Goal: Task Accomplishment & Management: Manage account settings

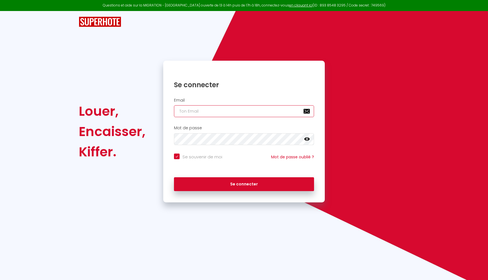
click at [189, 114] on input "email" at bounding box center [244, 111] width 140 height 12
click at [219, 114] on input "email" at bounding box center [244, 111] width 140 height 12
type input "[EMAIL_ADDRESS][DOMAIN_NAME]"
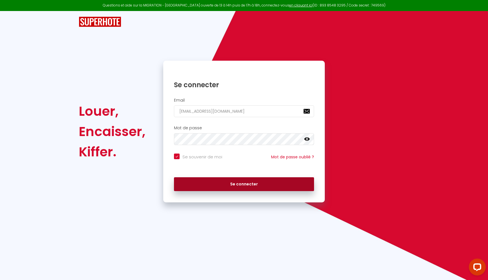
click at [234, 189] on button "Se connecter" at bounding box center [244, 184] width 140 height 14
checkbox input "true"
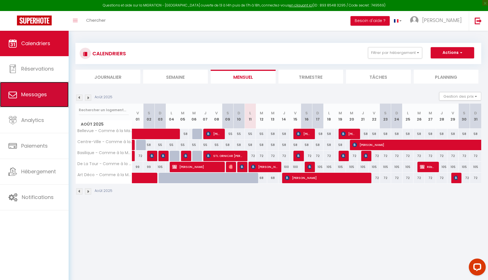
click at [38, 91] on span "Messages" at bounding box center [34, 94] width 26 height 7
select select "message"
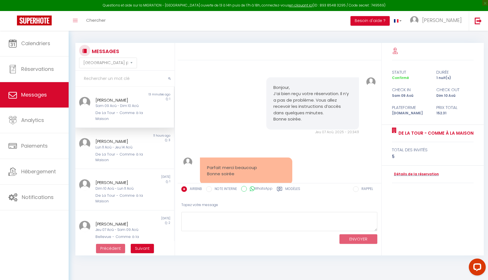
scroll to position [1619, 0]
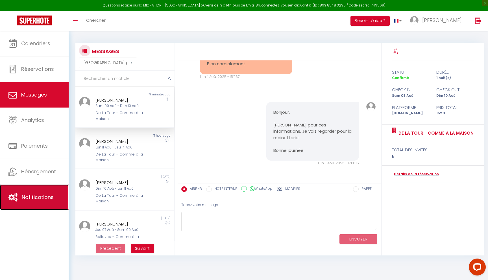
click at [45, 199] on span "Notifications" at bounding box center [38, 197] width 32 height 7
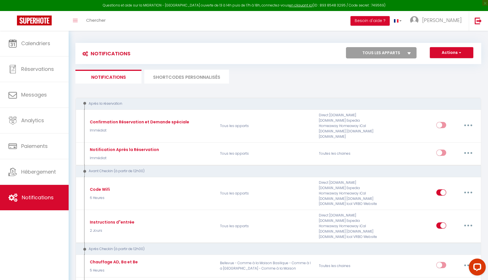
click at [175, 75] on li "SHORTCODES PERSONNALISÉS" at bounding box center [186, 77] width 85 height 14
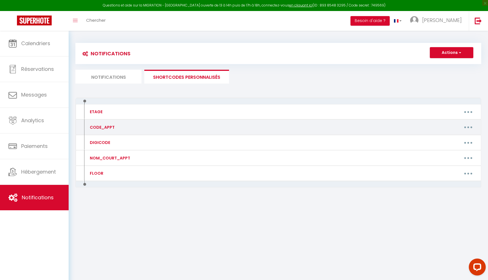
click at [470, 127] on button "button" at bounding box center [468, 127] width 16 height 9
click at [445, 140] on link "Editer" at bounding box center [453, 140] width 42 height 10
type input "CODE_APPT"
type textarea "Code boite à clés"
type textarea "8041"
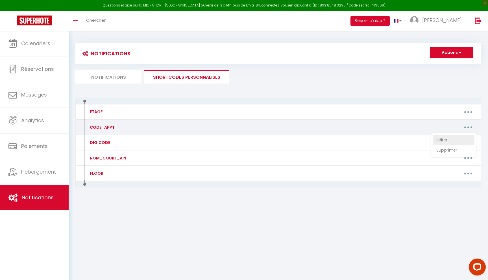
type textarea "7272"
type textarea "9741"
type textarea "3116"
type textarea "5680"
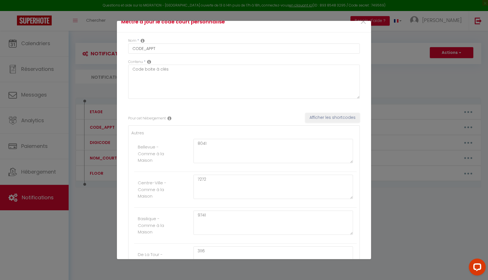
scroll to position [10, 0]
click at [239, 147] on textarea "8041" at bounding box center [273, 151] width 160 height 24
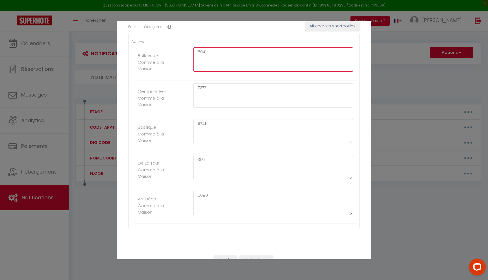
scroll to position [101, 0]
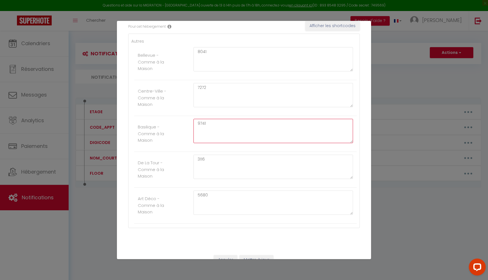
click at [220, 126] on textarea "9741" at bounding box center [273, 131] width 160 height 24
type textarea "9"
type textarea "0"
type textarea "5836"
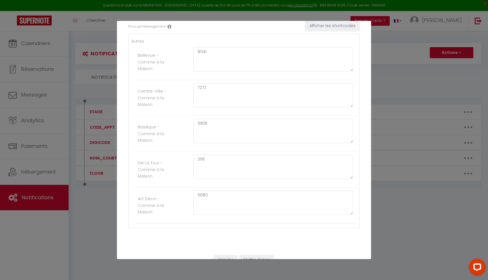
click at [175, 163] on li "De La Tour - Comme à la Maison 3116" at bounding box center [245, 170] width 222 height 36
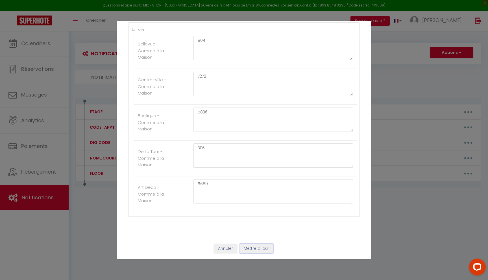
click at [258, 249] on button "Mettre à jour" at bounding box center [256, 249] width 34 height 10
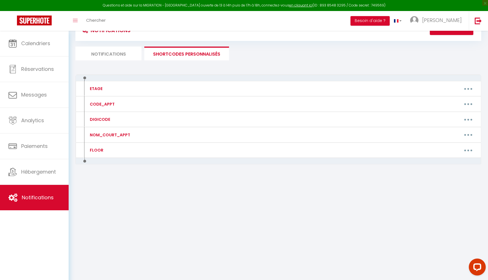
scroll to position [31, 0]
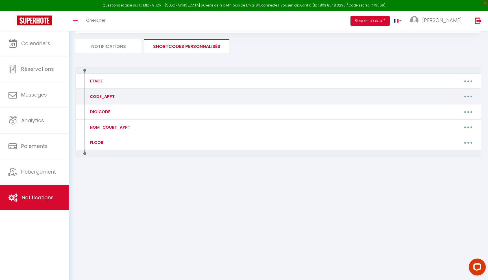
click at [469, 97] on button "button" at bounding box center [468, 96] width 16 height 9
click at [441, 109] on link "Editer" at bounding box center [453, 109] width 42 height 10
type input "CODE_APPT"
type textarea "Code boite à clés"
type textarea "8041"
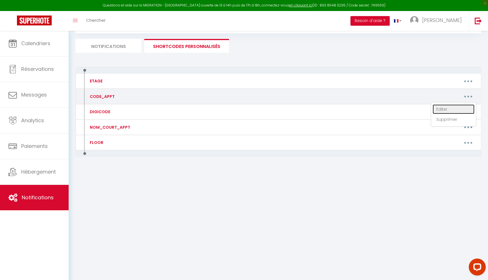
type textarea "7272"
type textarea "5836"
type textarea "3116"
type textarea "5680"
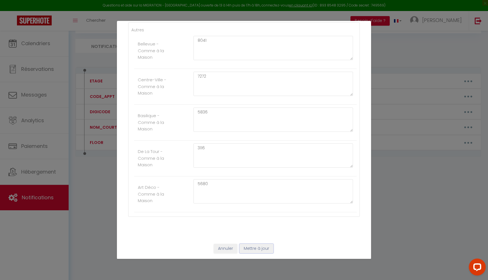
click at [260, 252] on button "Mettre à jour" at bounding box center [256, 249] width 34 height 10
